Goal: Task Accomplishment & Management: Manage account settings

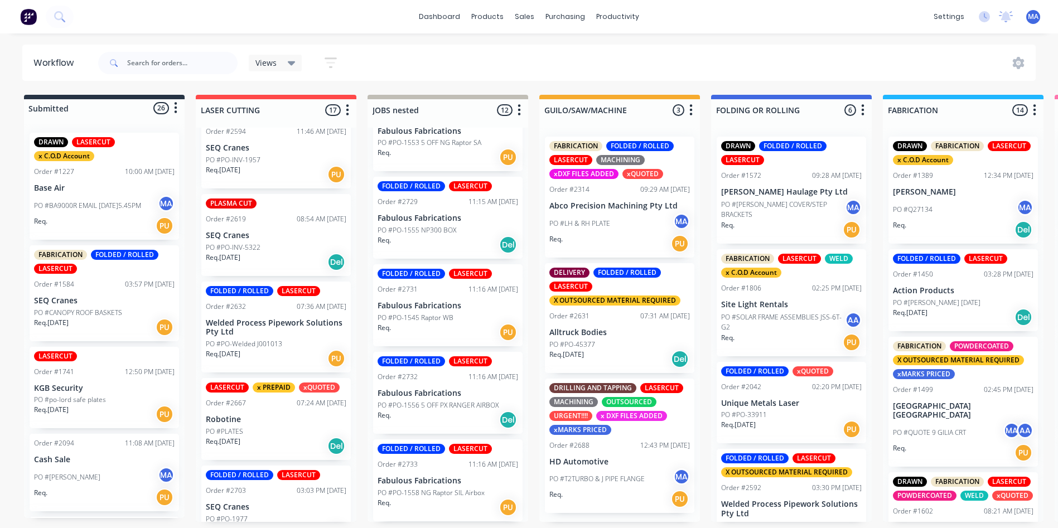
scroll to position [1059, 0]
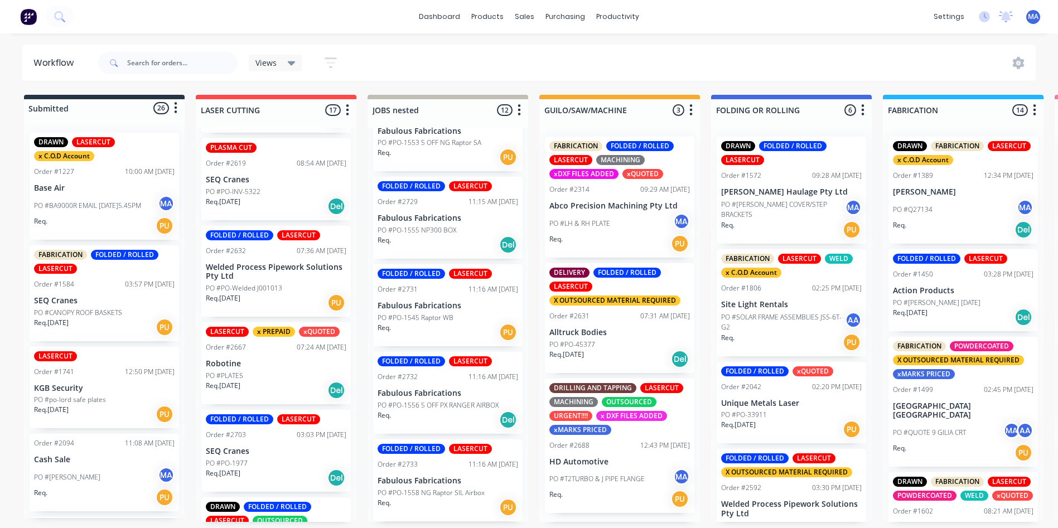
click at [264, 293] on div "Req. 15/08/25 PU" at bounding box center [276, 302] width 140 height 19
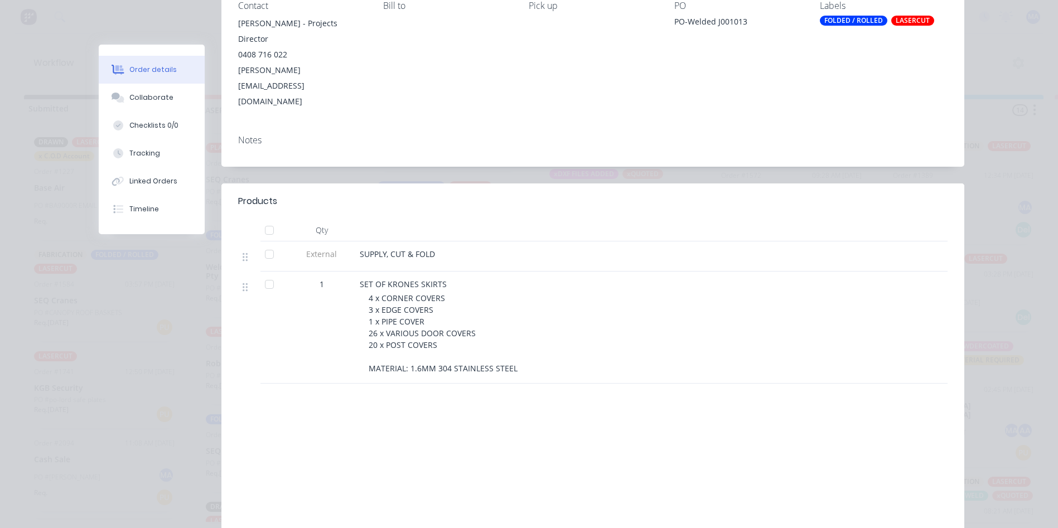
scroll to position [0, 0]
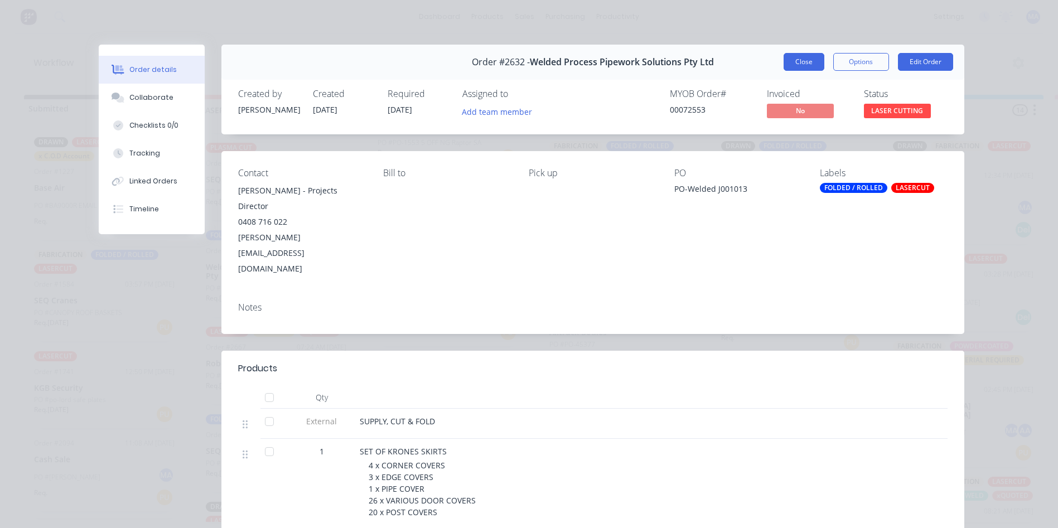
click at [810, 64] on button "Close" at bounding box center [803, 62] width 41 height 18
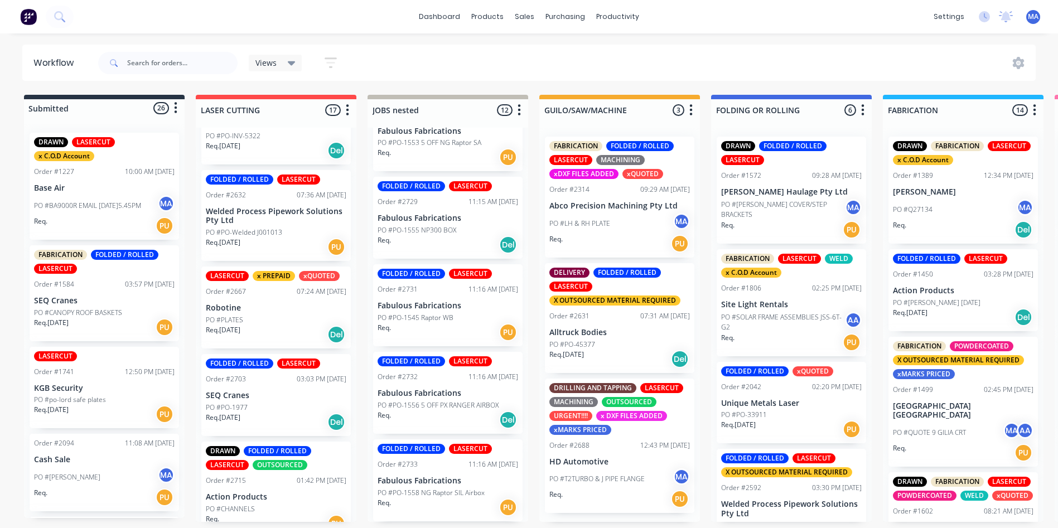
scroll to position [1171, 0]
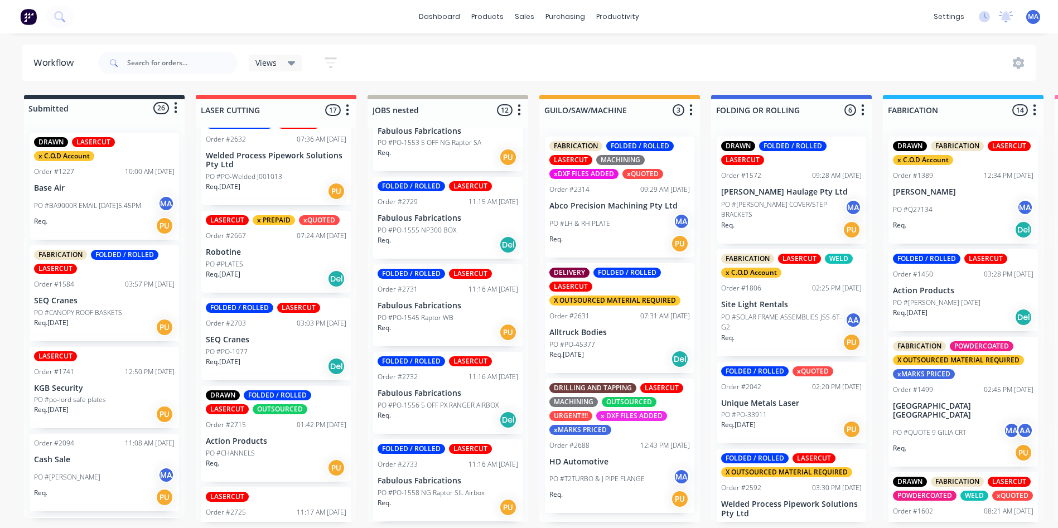
click at [252, 232] on div "LASERCUT x PREPAID xQUOTED Order #2667 07:24 AM 25/08/25 Robotine PO #PLATES Re…" at bounding box center [275, 252] width 149 height 82
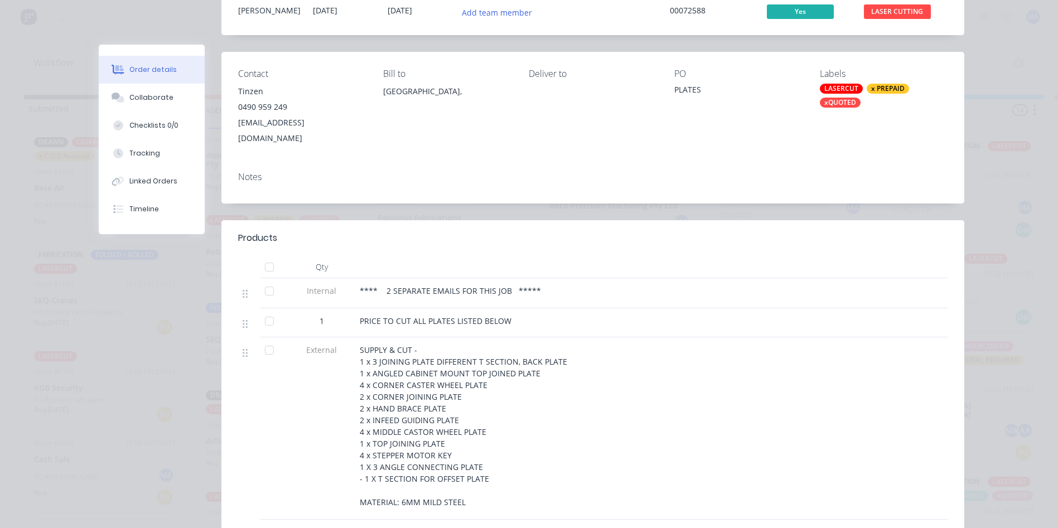
scroll to position [112, 0]
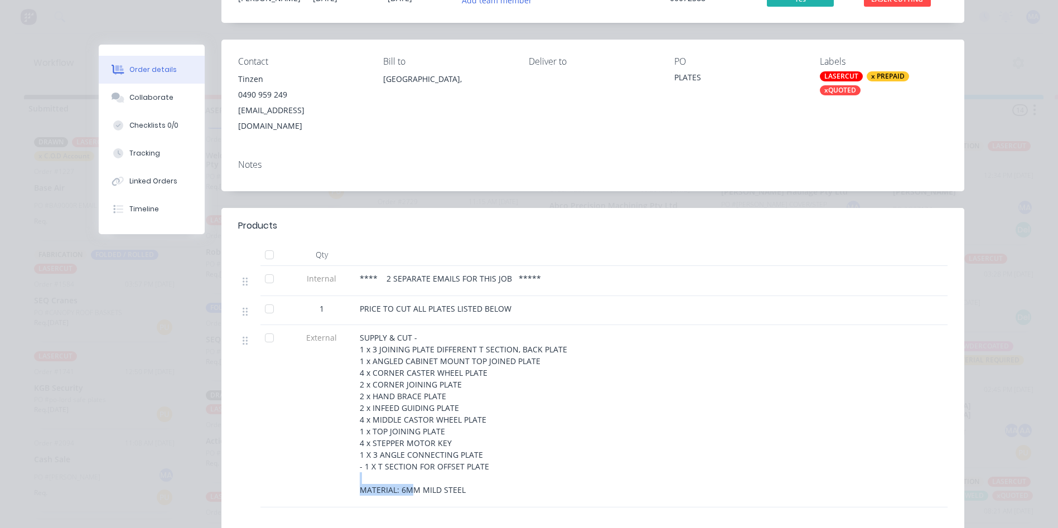
drag, startPoint x: 479, startPoint y: 459, endPoint x: 402, endPoint y: 471, distance: 78.3
click at [402, 471] on div "SUPPLY & CUT - 1 x 3 JOINING PLATE DIFFERENT T SECTION, BACK PLATE 1 x ANGLED C…" at bounding box center [578, 414] width 437 height 164
click at [457, 481] on div "SUPPLY & CUT - 1 x 3 JOINING PLATE DIFFERENT T SECTION, BACK PLATE 1 x ANGLED C…" at bounding box center [578, 416] width 446 height 182
click at [451, 479] on span "SUPPLY & CUT - 1 x 3 JOINING PLATE DIFFERENT T SECTION, BACK PLATE 1 x ANGLED C…" at bounding box center [463, 413] width 207 height 163
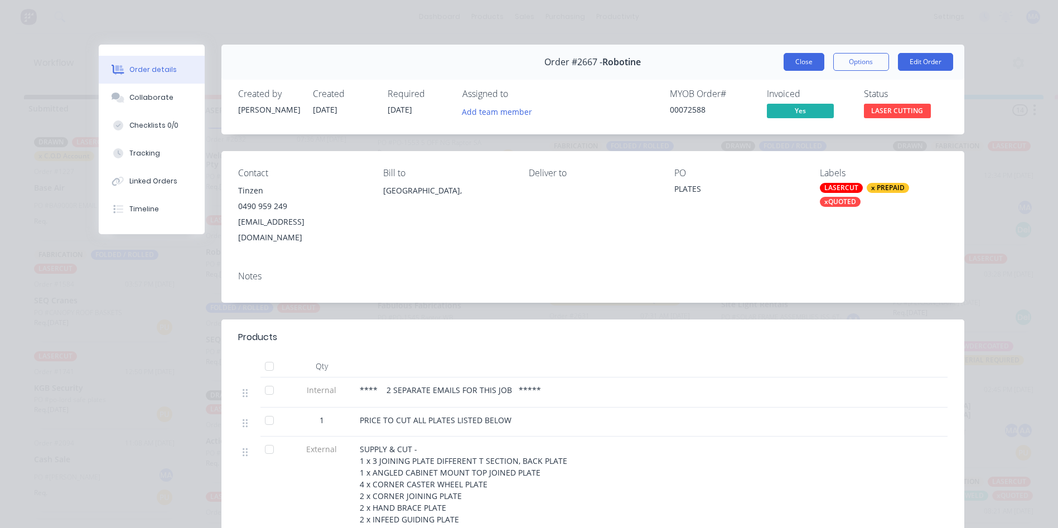
scroll to position [0, 0]
click at [788, 63] on button "Close" at bounding box center [803, 62] width 41 height 18
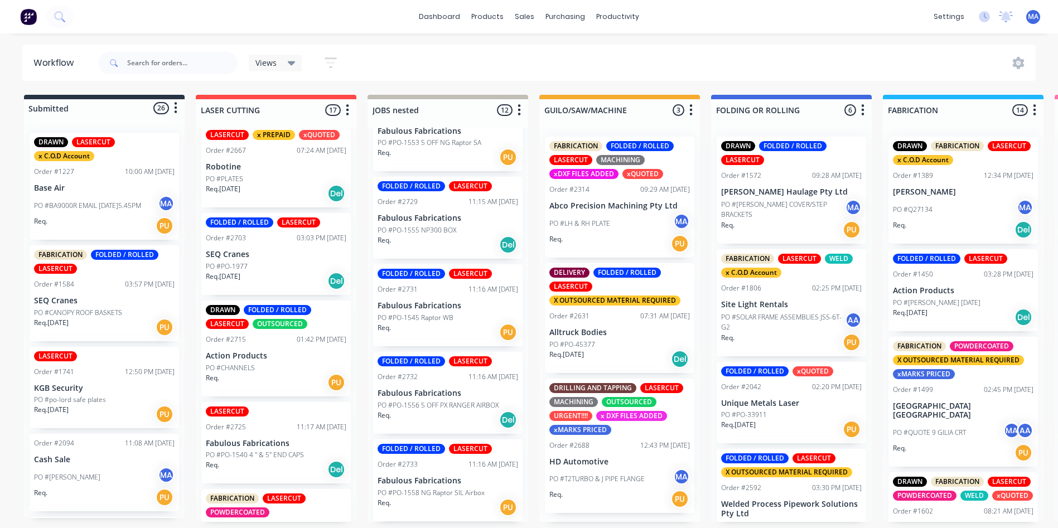
scroll to position [1282, 0]
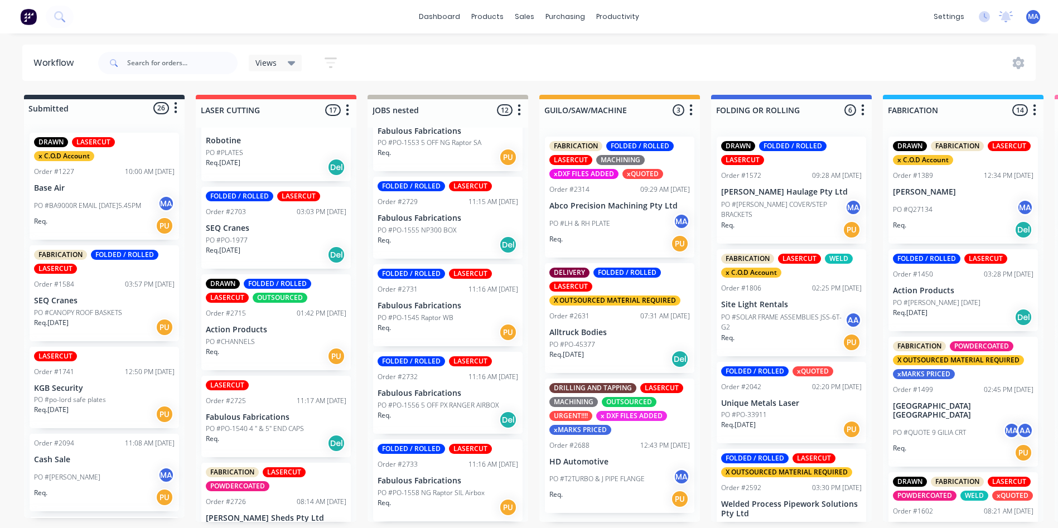
click at [240, 158] on p "Req. 19/08/25" at bounding box center [223, 163] width 35 height 10
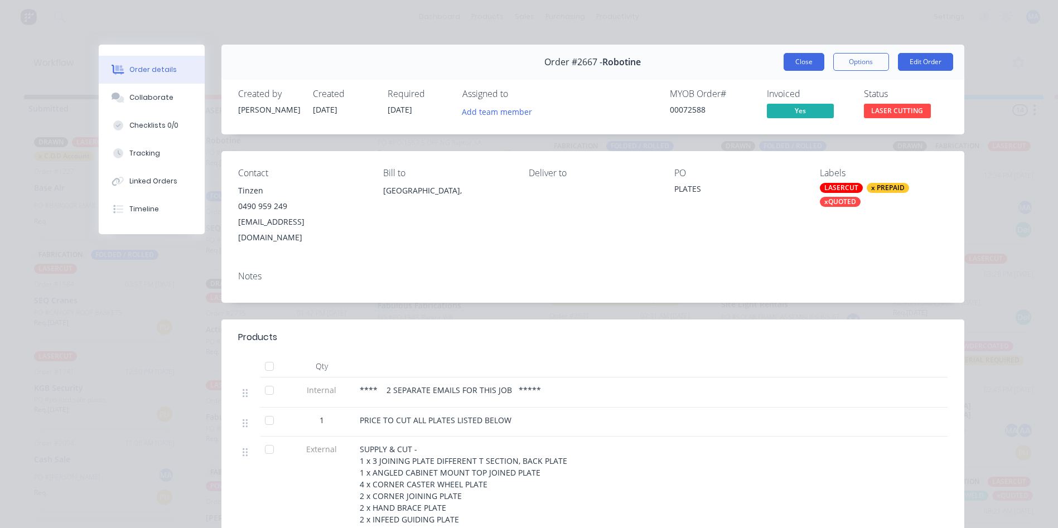
click at [803, 65] on button "Close" at bounding box center [803, 62] width 41 height 18
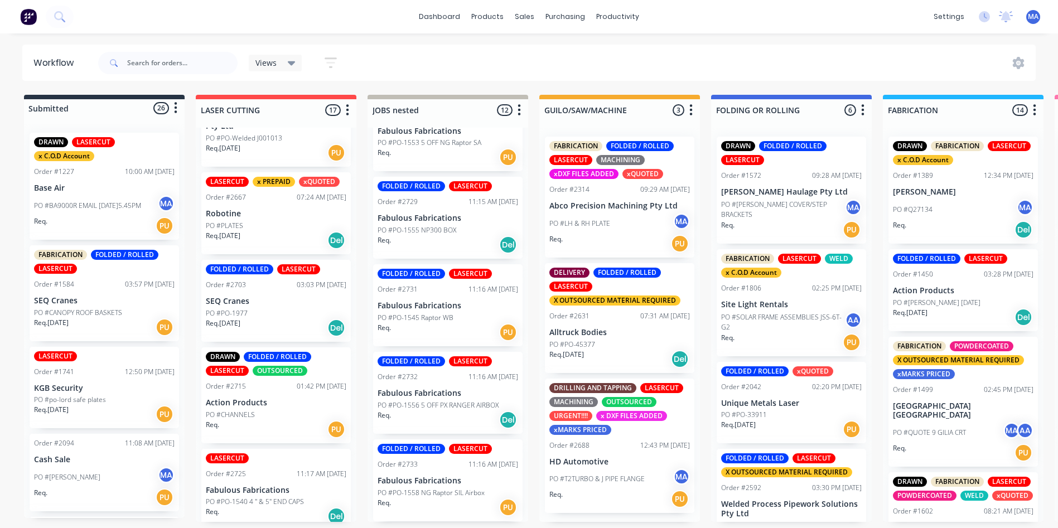
scroll to position [1210, 0]
click at [275, 318] on div "Req. 21/08/25 Del" at bounding box center [276, 327] width 140 height 19
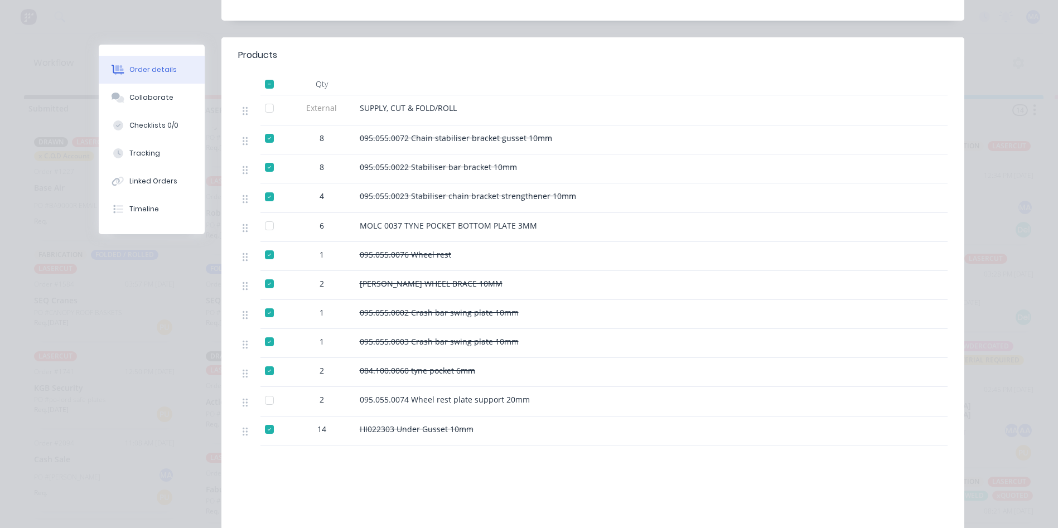
scroll to position [279, 0]
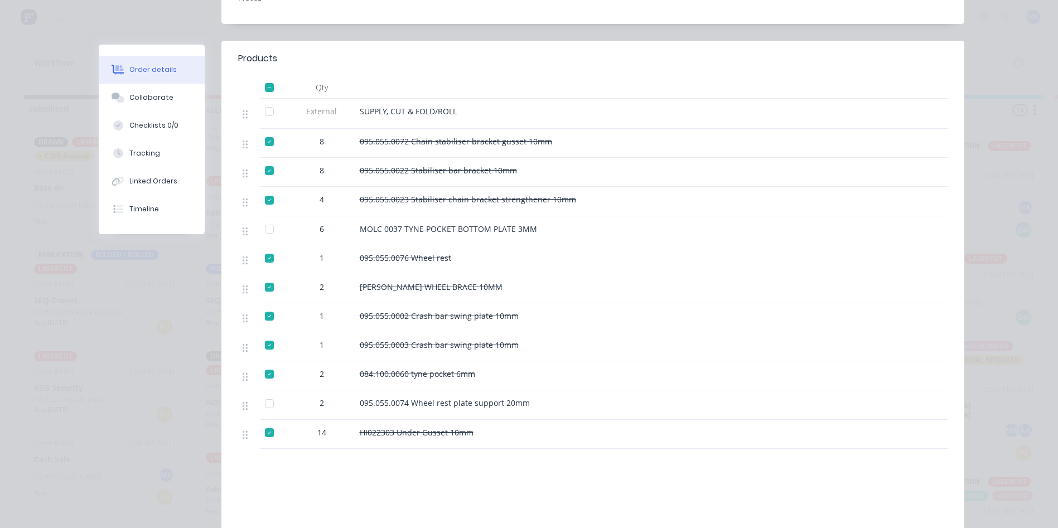
click at [264, 218] on div at bounding box center [269, 229] width 22 height 22
drag, startPoint x: 444, startPoint y: 389, endPoint x: 554, endPoint y: 390, distance: 109.8
click at [554, 390] on div "095.055.0074 Wheel rest plate support 20mm" at bounding box center [578, 404] width 446 height 29
click at [554, 397] on div "095.055.0074 Wheel rest plate support 20mm" at bounding box center [578, 403] width 437 height 12
click at [274, 218] on div at bounding box center [269, 229] width 22 height 22
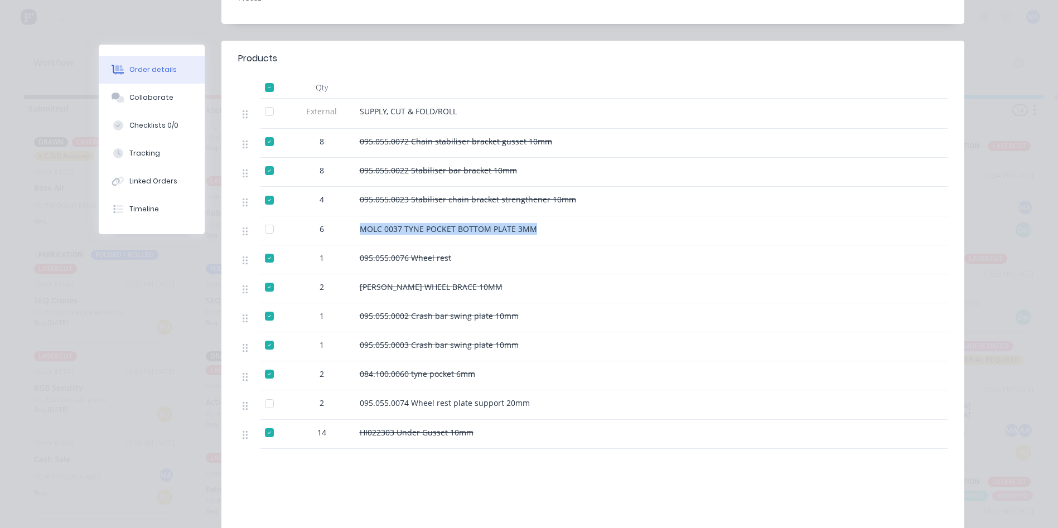
drag, startPoint x: 348, startPoint y: 215, endPoint x: 569, endPoint y: 222, distance: 220.3
click at [569, 222] on div "6 MOLC 0037 TYNE POCKET BOTTOM PLATE 3MM" at bounding box center [592, 230] width 709 height 29
click at [569, 222] on div "MOLC 0037 TYNE POCKET BOTTOM PLATE 3MM" at bounding box center [578, 230] width 446 height 29
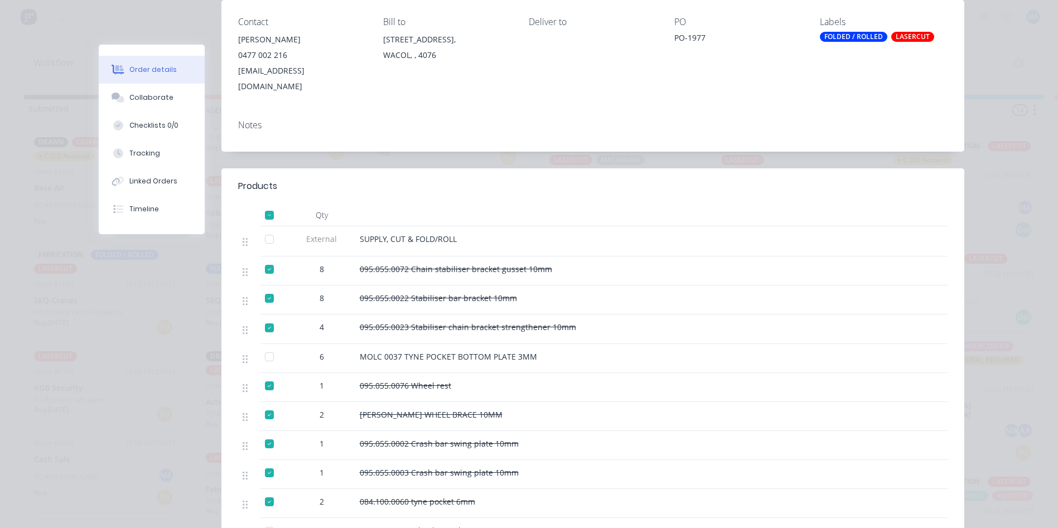
scroll to position [0, 0]
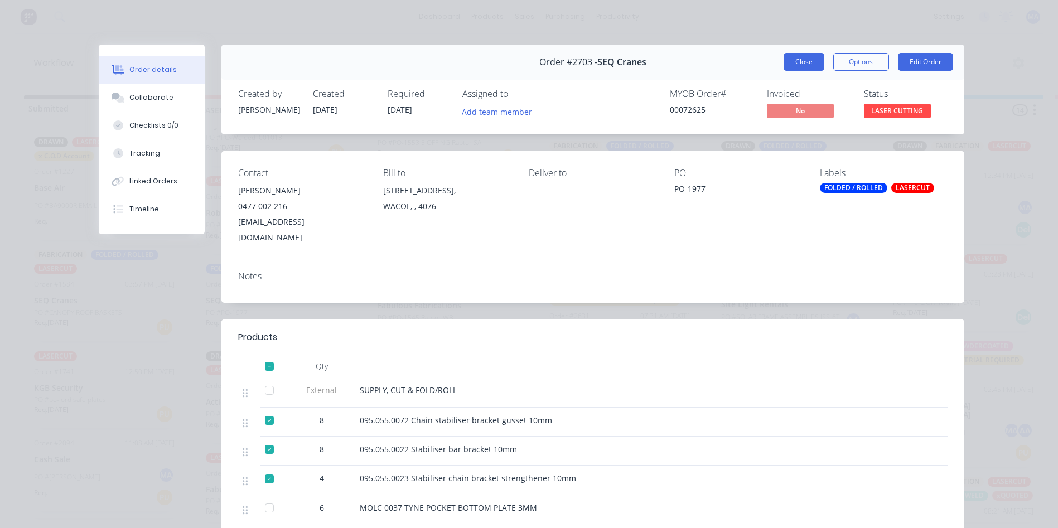
click at [796, 70] on button "Close" at bounding box center [803, 62] width 41 height 18
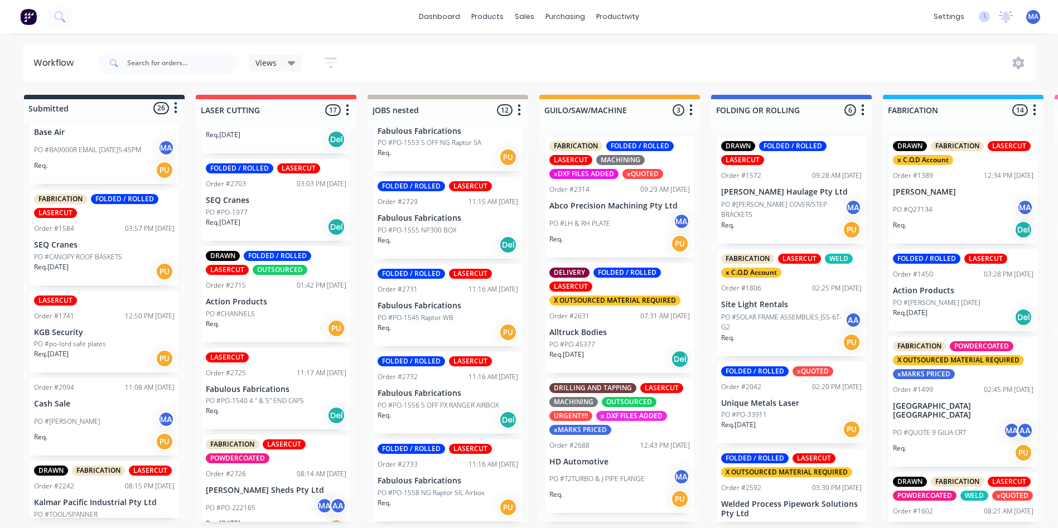
scroll to position [1321, 0]
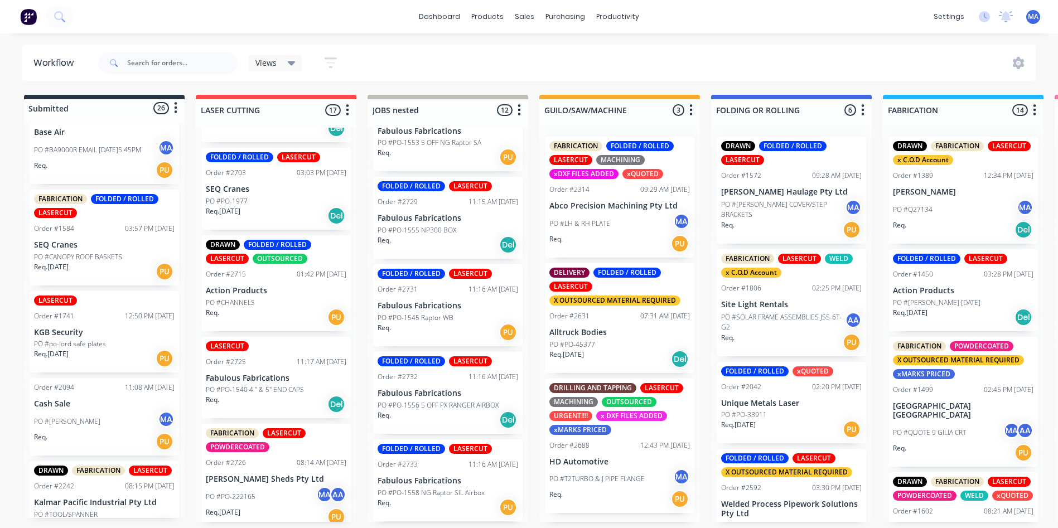
click at [289, 298] on div "PO #CHANNELS" at bounding box center [276, 303] width 140 height 10
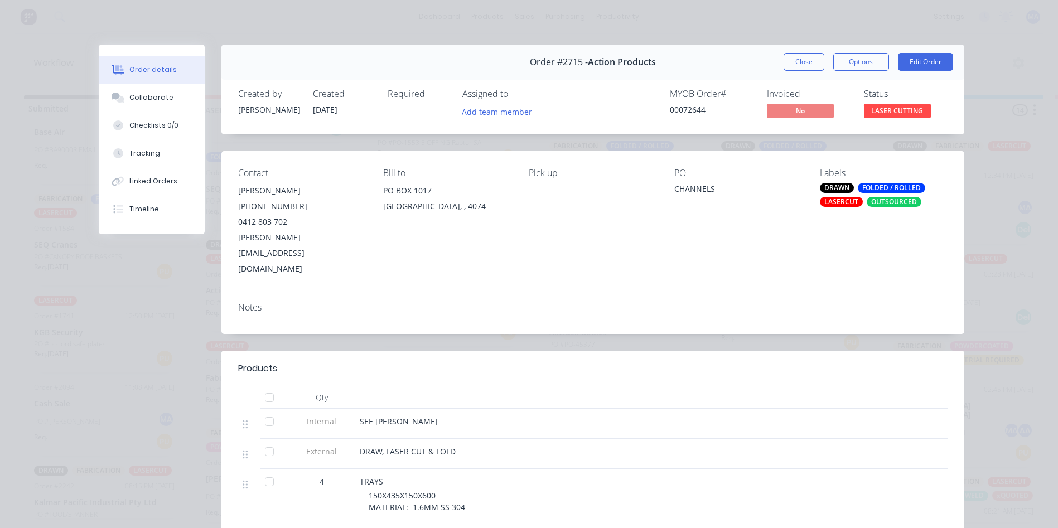
scroll to position [0, 0]
drag, startPoint x: 808, startPoint y: 59, endPoint x: 787, endPoint y: 79, distance: 29.2
click at [808, 59] on button "Close" at bounding box center [803, 62] width 41 height 18
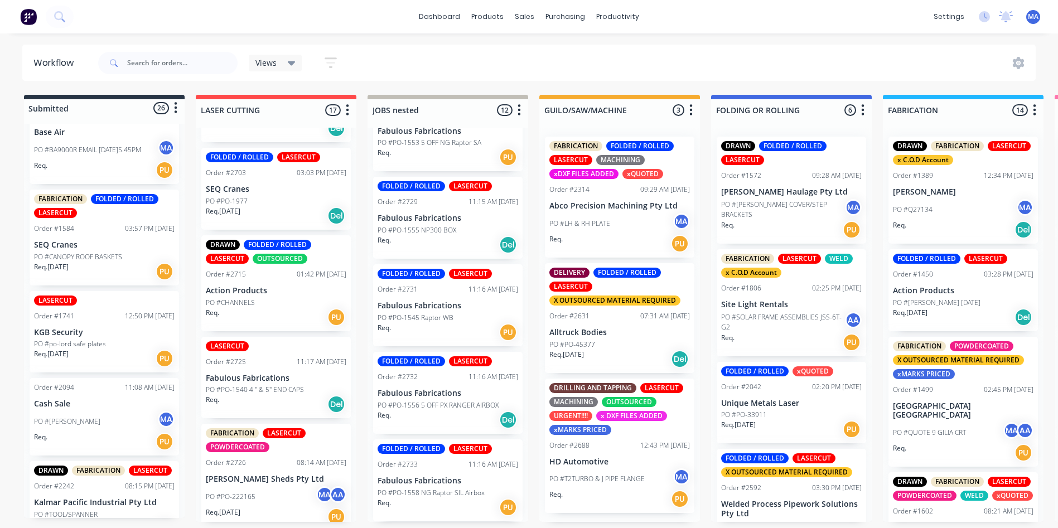
scroll to position [2, 0]
click at [230, 458] on div "Order #2726" at bounding box center [226, 463] width 40 height 10
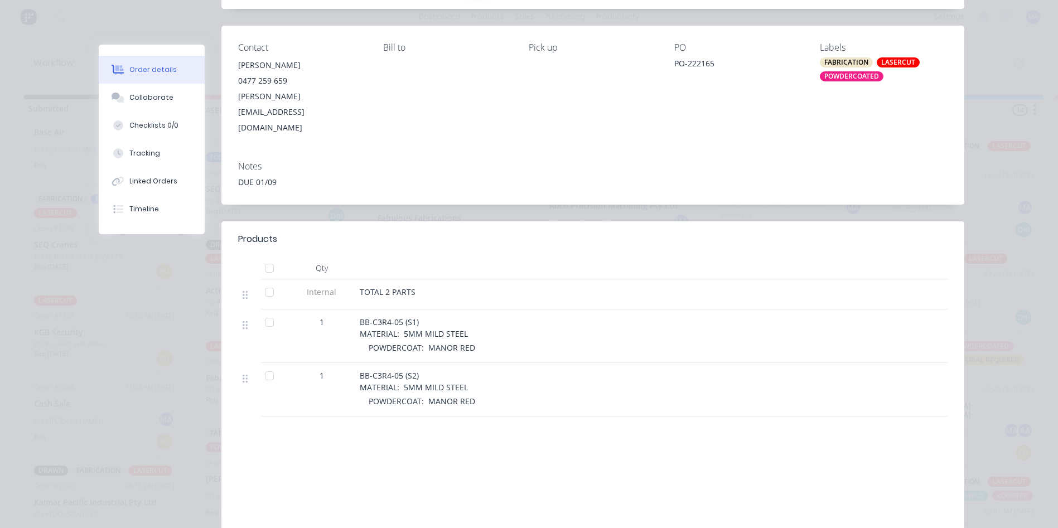
scroll to position [144, 0]
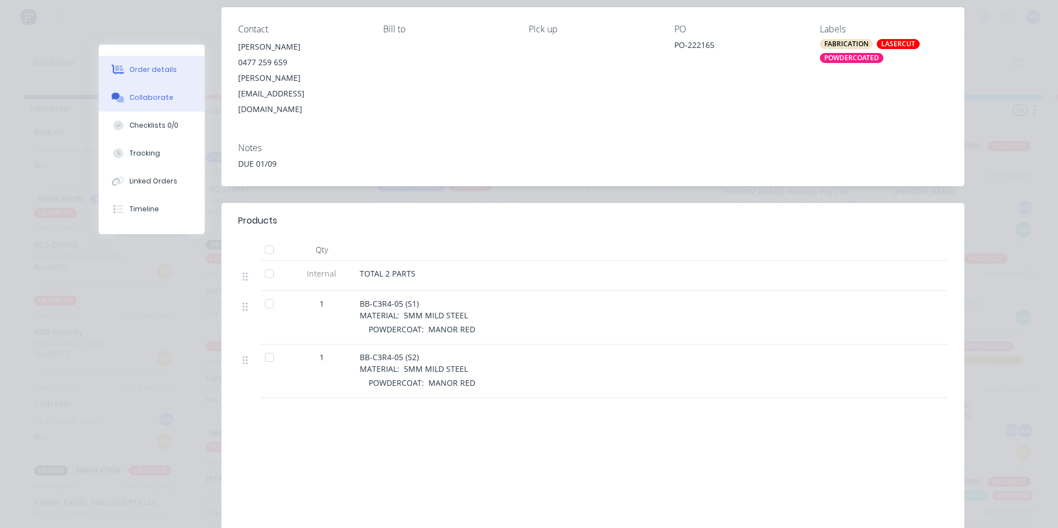
click at [135, 105] on button "Collaborate" at bounding box center [152, 98] width 106 height 28
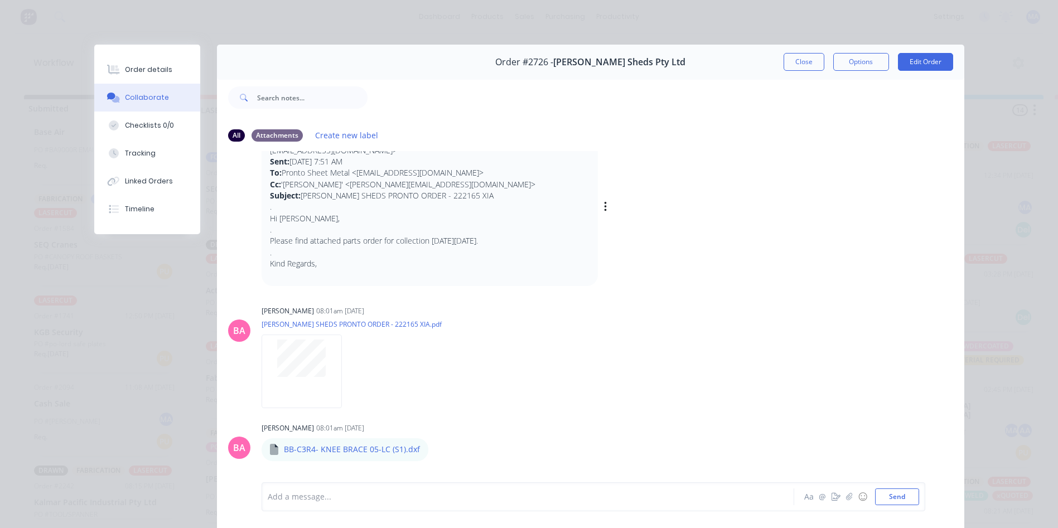
scroll to position [56, 0]
click at [478, 236] on p "Please find attached parts order for collection on Monday 1/09." at bounding box center [429, 241] width 319 height 11
click at [448, 278] on div "BA Brenda Abrahams - 08:01am 26/08/25 From: martin@ozziesheds.com.au <martin@oz…" at bounding box center [590, 316] width 747 height 330
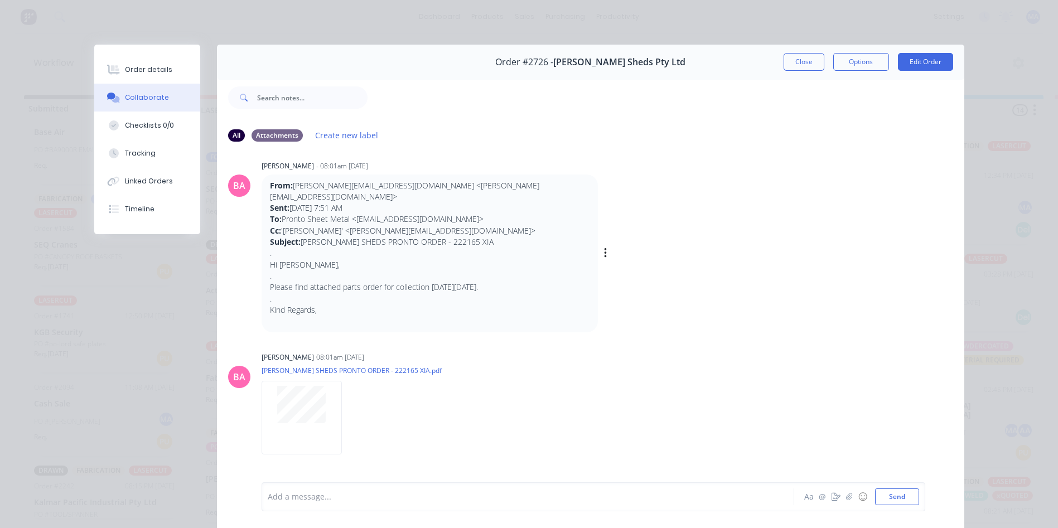
scroll to position [0, 0]
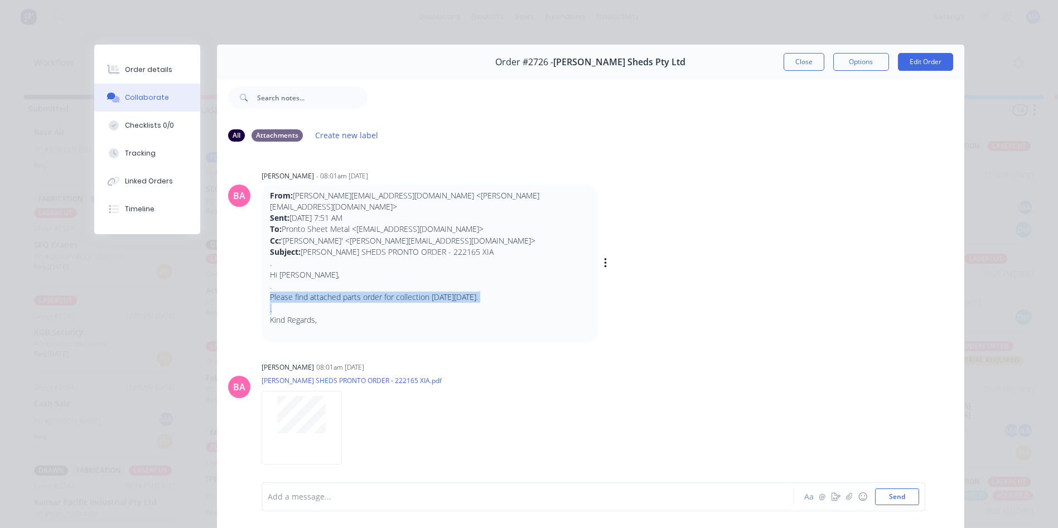
drag, startPoint x: 418, startPoint y: 276, endPoint x: 478, endPoint y: 294, distance: 63.0
click at [478, 294] on div "From: martin@ozziesheds.com.au <martin@ozziesheds.com.au> Sent: Tuesday, 26 Aug…" at bounding box center [429, 263] width 319 height 147
drag, startPoint x: 478, startPoint y: 294, endPoint x: 484, endPoint y: 292, distance: 6.2
click at [484, 292] on p "Please find attached parts order for collection on Monday 1/09." at bounding box center [429, 297] width 319 height 11
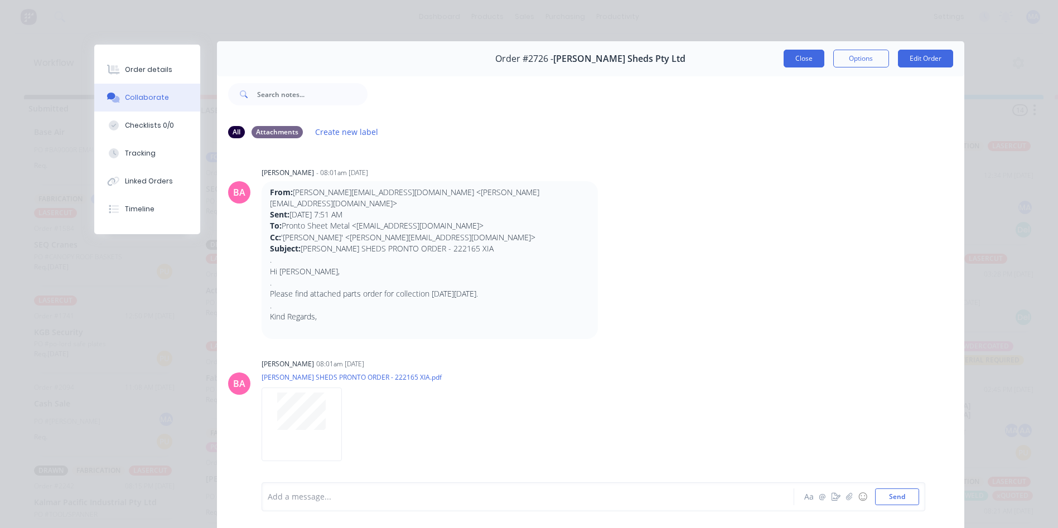
click at [796, 67] on button "Close" at bounding box center [803, 59] width 41 height 18
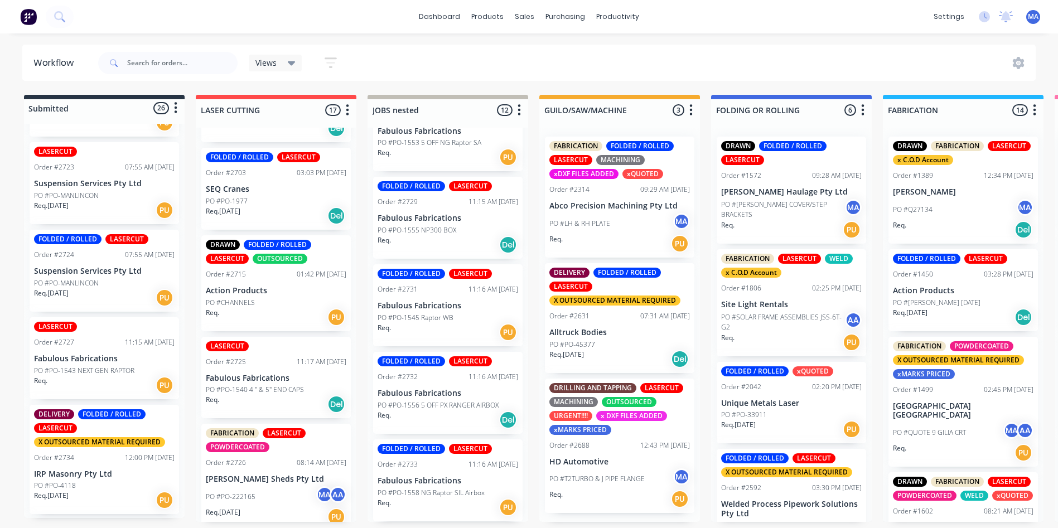
scroll to position [1673, 0]
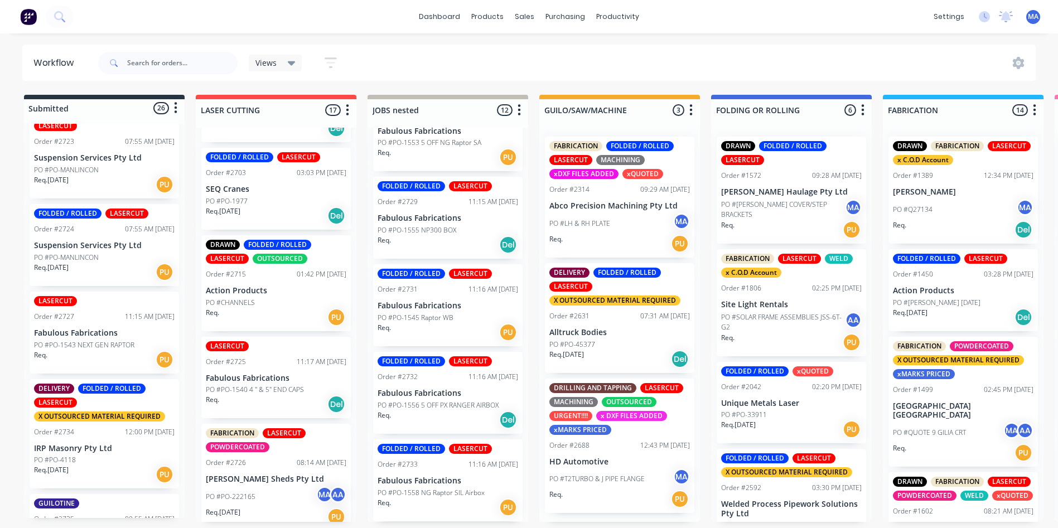
click at [101, 169] on div "PO #PO-MANLINCON" at bounding box center [104, 170] width 140 height 10
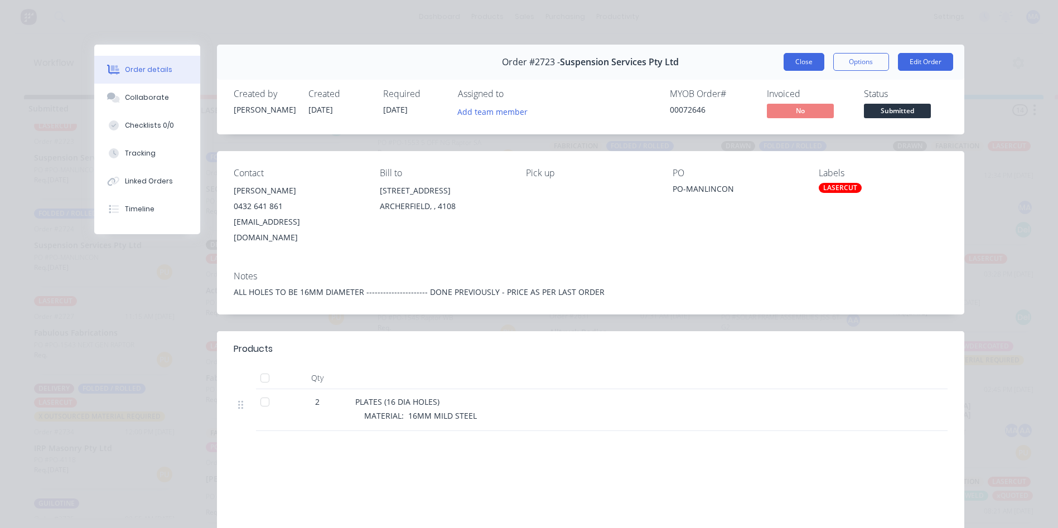
click at [805, 55] on button "Close" at bounding box center [803, 62] width 41 height 18
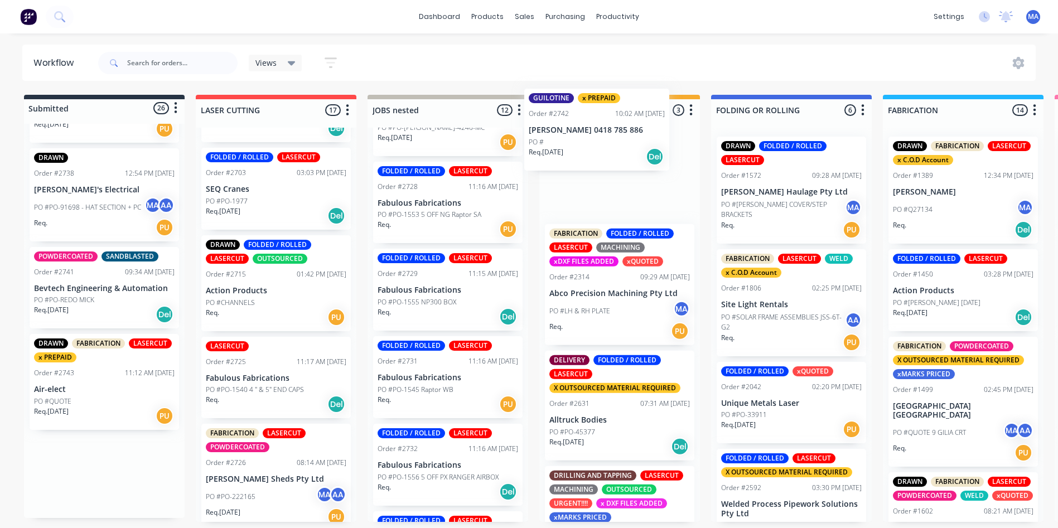
scroll to position [0, 0]
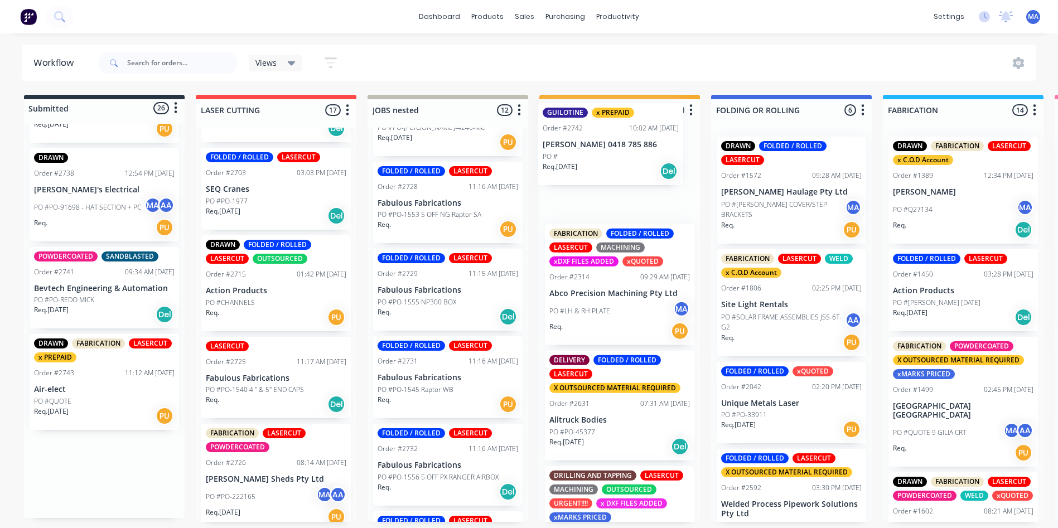
drag, startPoint x: 70, startPoint y: 378, endPoint x: 583, endPoint y: 148, distance: 562.7
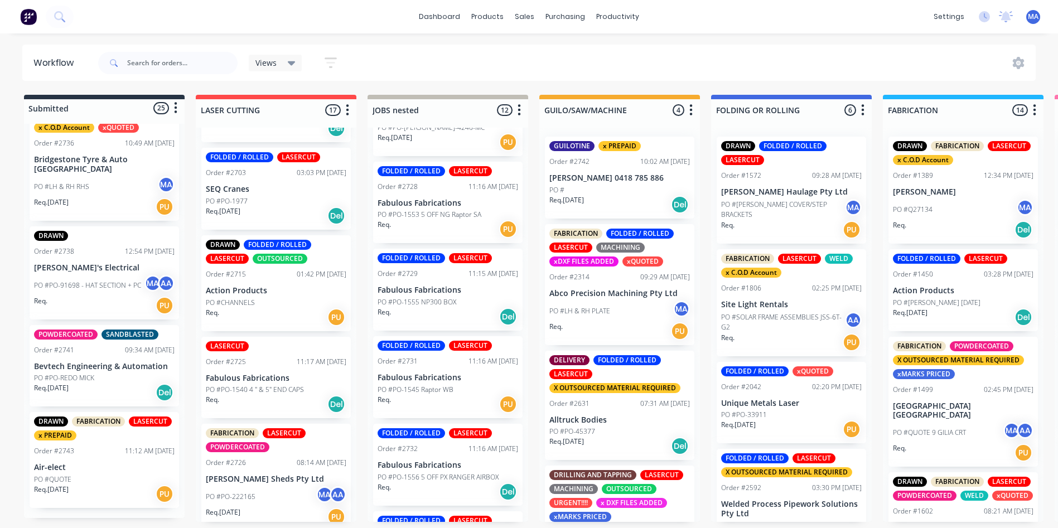
click at [588, 162] on div "GUILOTINE x PREPAID Order #2742 10:02 AM 27/08/25 Geoffery 0418 785 886 PO # Re…" at bounding box center [619, 325] width 161 height 394
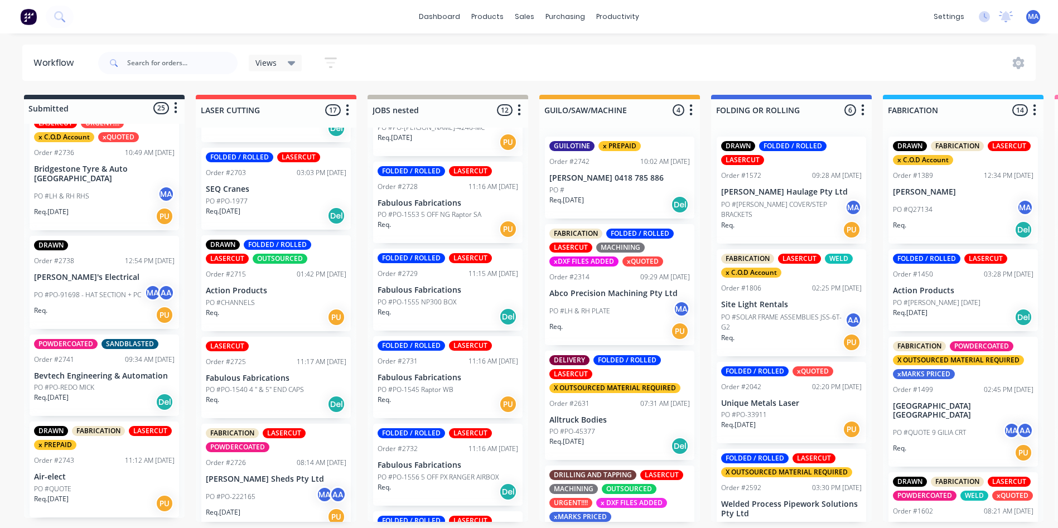
click at [580, 205] on div "Req. 27/08/25 Del" at bounding box center [619, 204] width 140 height 19
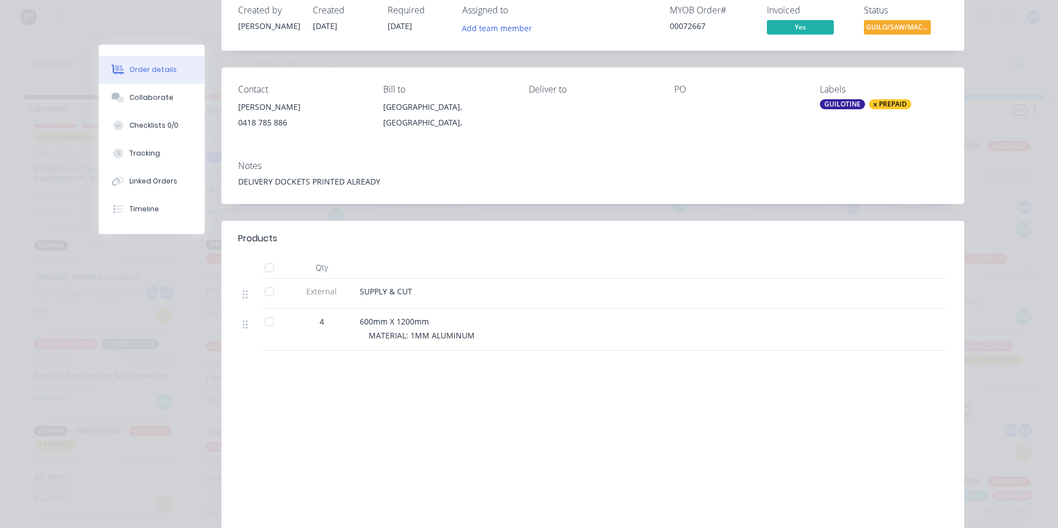
scroll to position [0, 0]
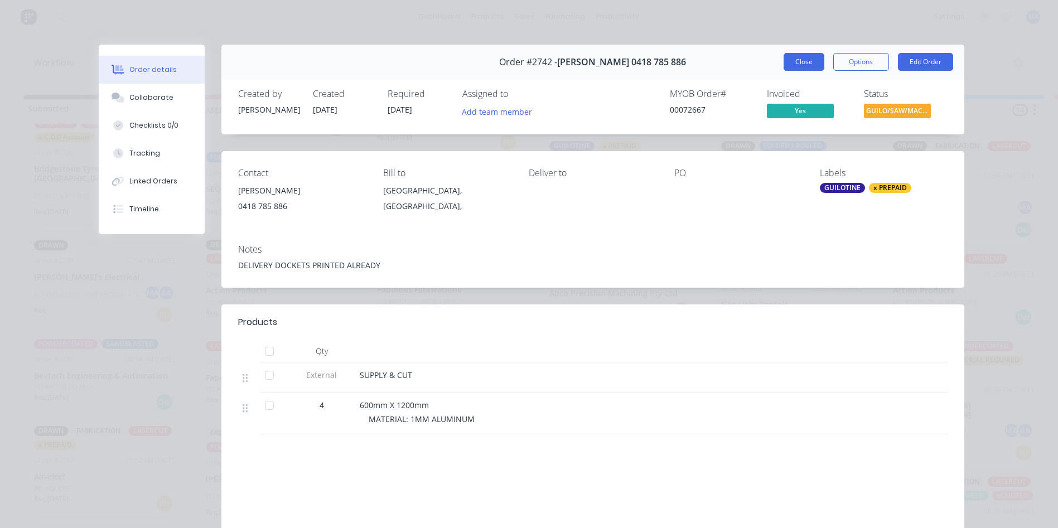
click at [783, 67] on button "Close" at bounding box center [803, 62] width 41 height 18
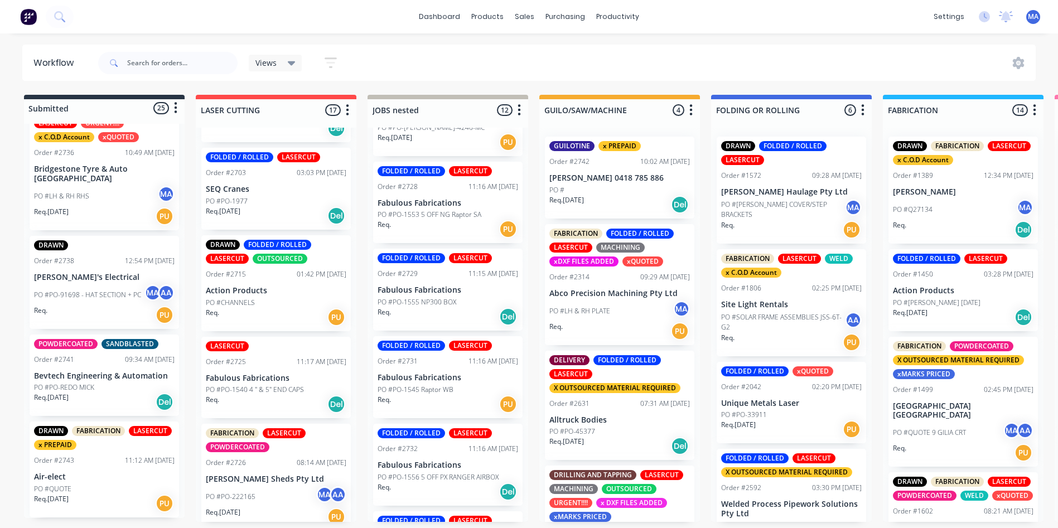
scroll to position [2, 0]
click at [55, 485] on p "PO #QUOTE" at bounding box center [52, 489] width 37 height 10
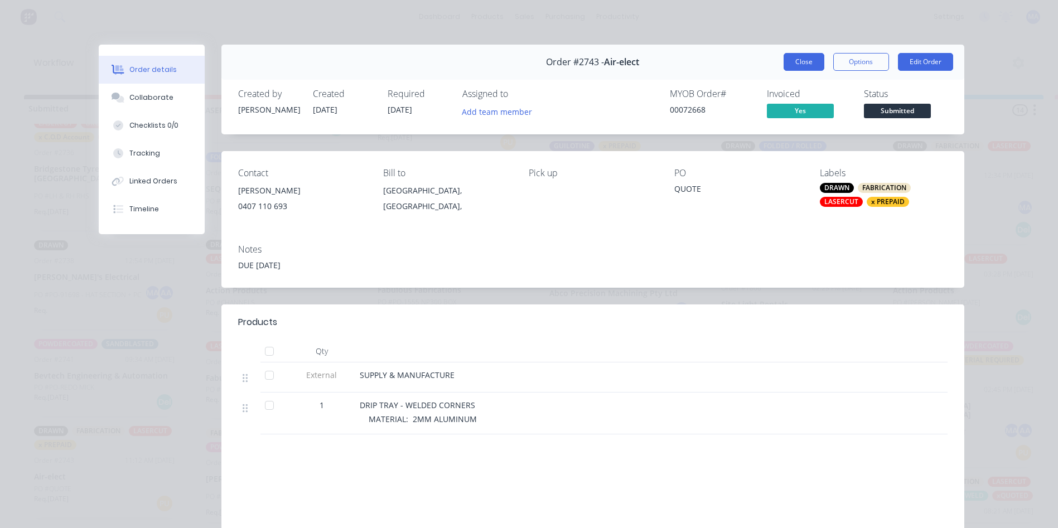
click at [794, 68] on button "Close" at bounding box center [803, 62] width 41 height 18
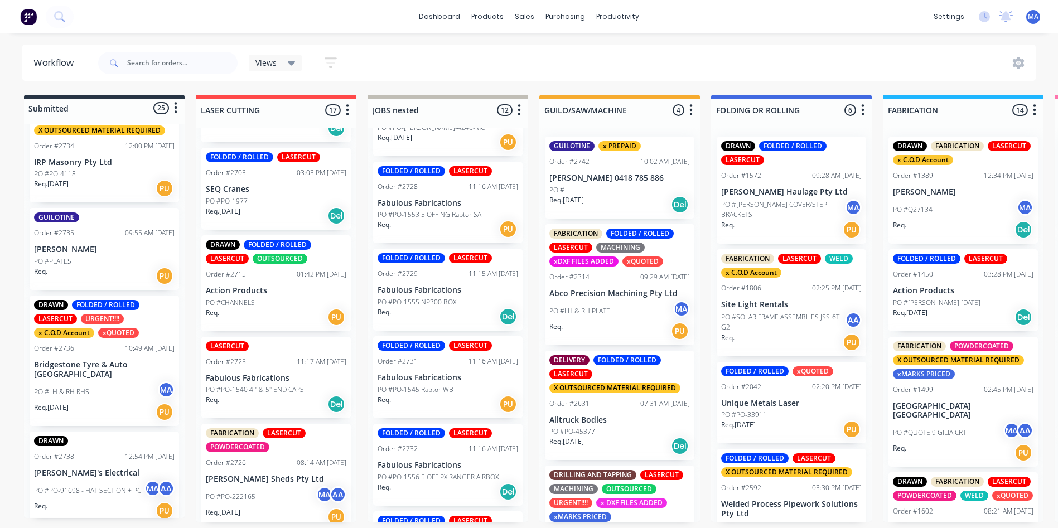
scroll to position [1931, 0]
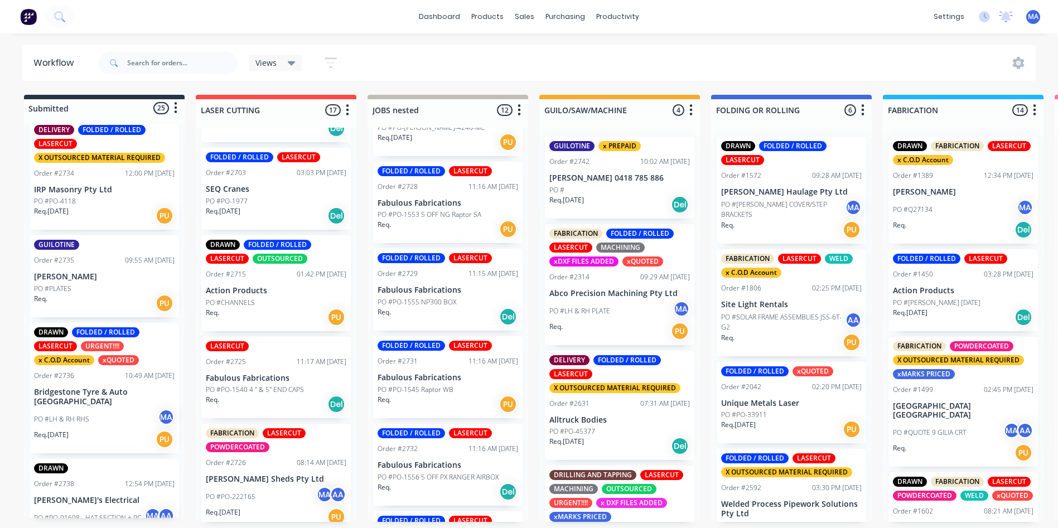
click at [104, 430] on div "Req. 29/08/25 PU" at bounding box center [104, 439] width 140 height 19
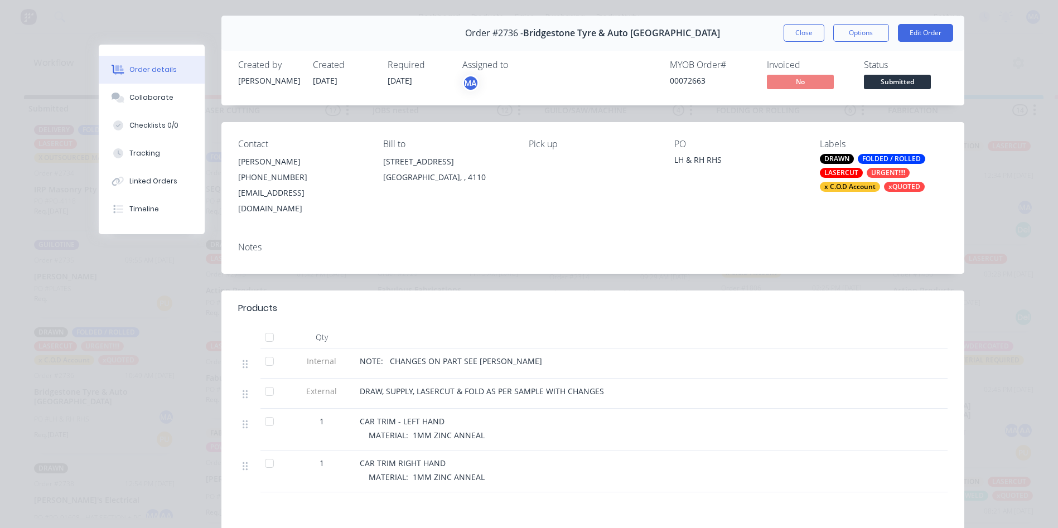
scroll to position [56, 0]
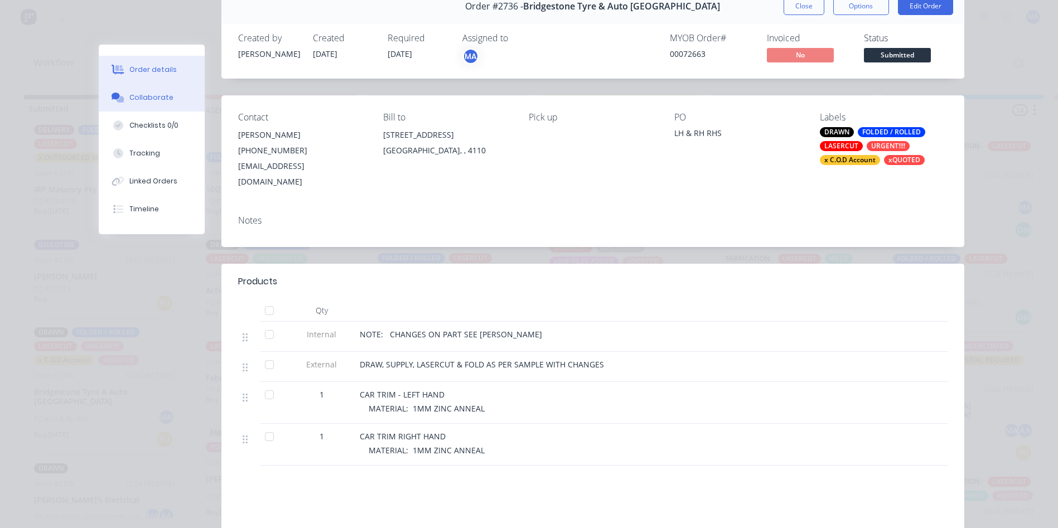
click at [152, 102] on div "Collaborate" at bounding box center [151, 98] width 44 height 10
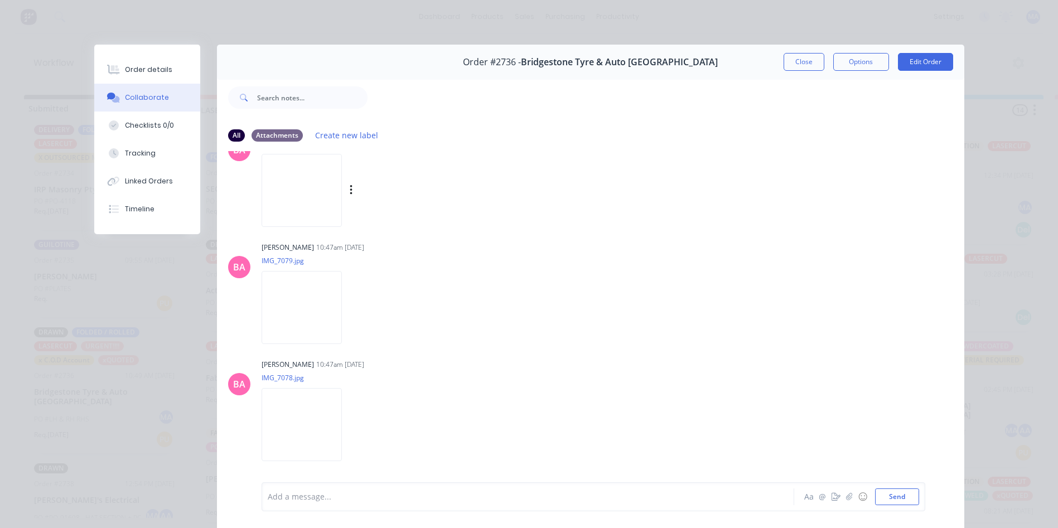
scroll to position [0, 0]
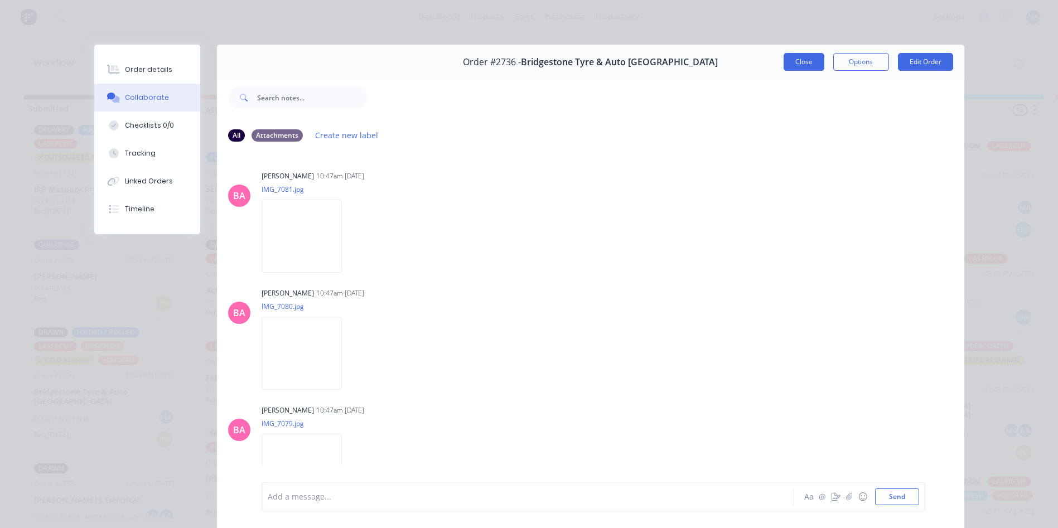
click at [809, 63] on button "Close" at bounding box center [803, 62] width 41 height 18
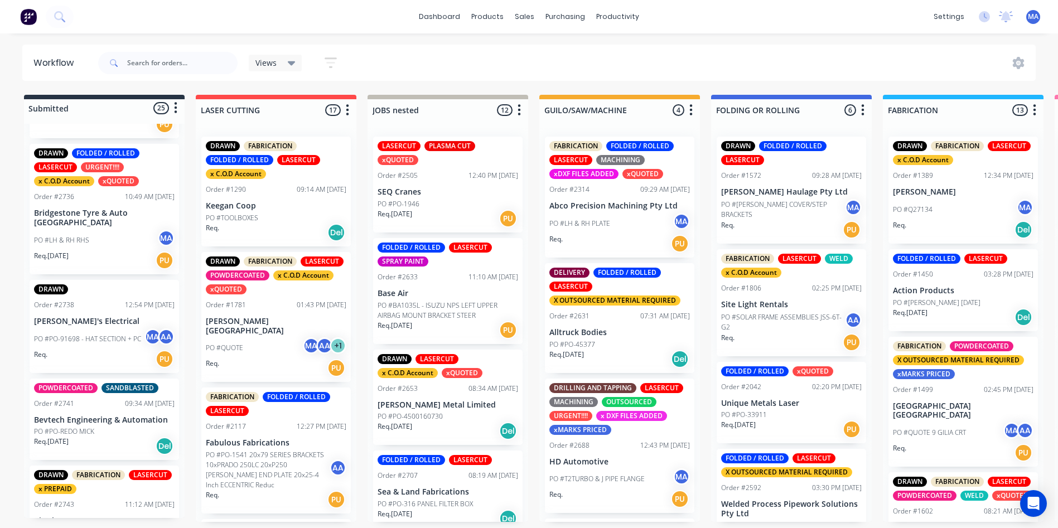
scroll to position [2154, 0]
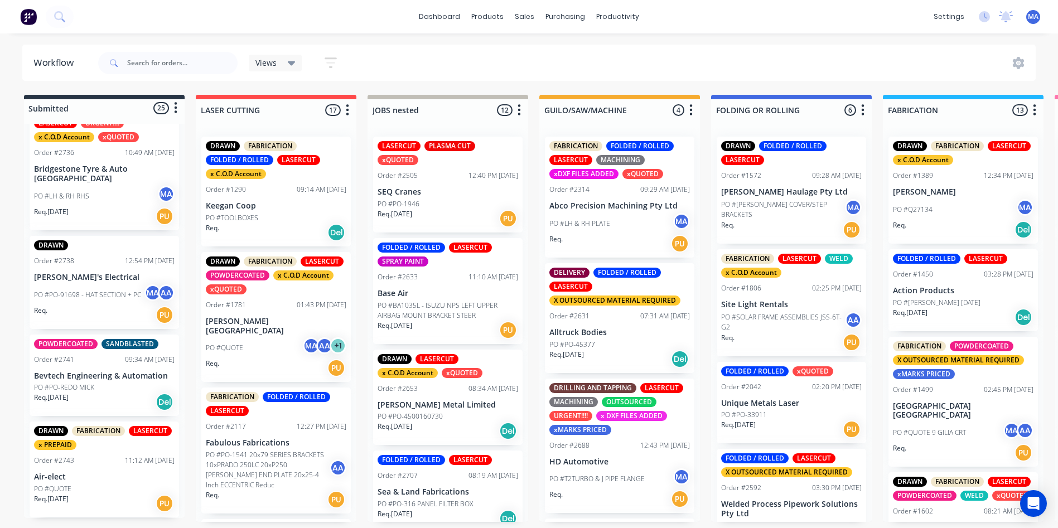
click at [99, 506] on div "Req. 29/08/25 PU" at bounding box center [104, 503] width 140 height 19
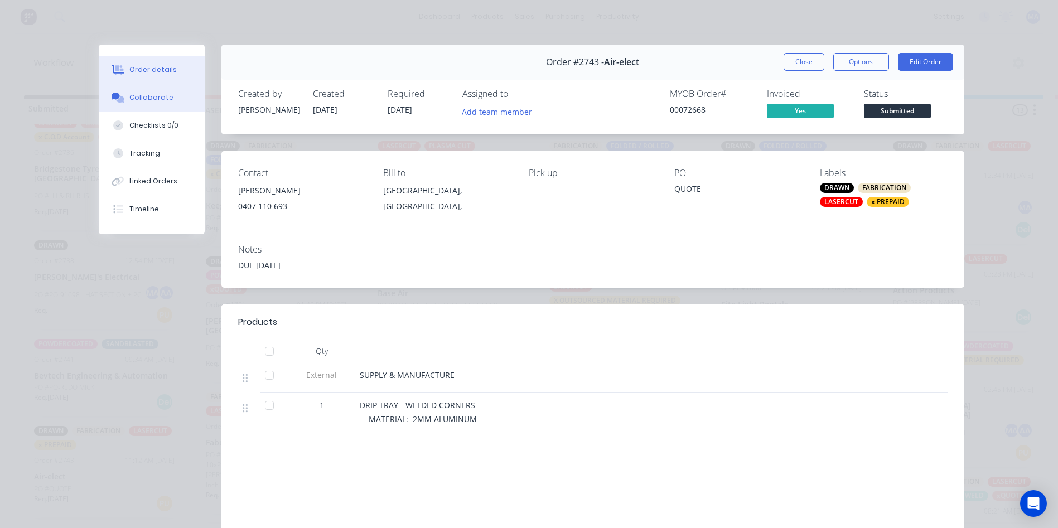
click at [139, 96] on div "Collaborate" at bounding box center [151, 98] width 44 height 10
